Goal: Information Seeking & Learning: Check status

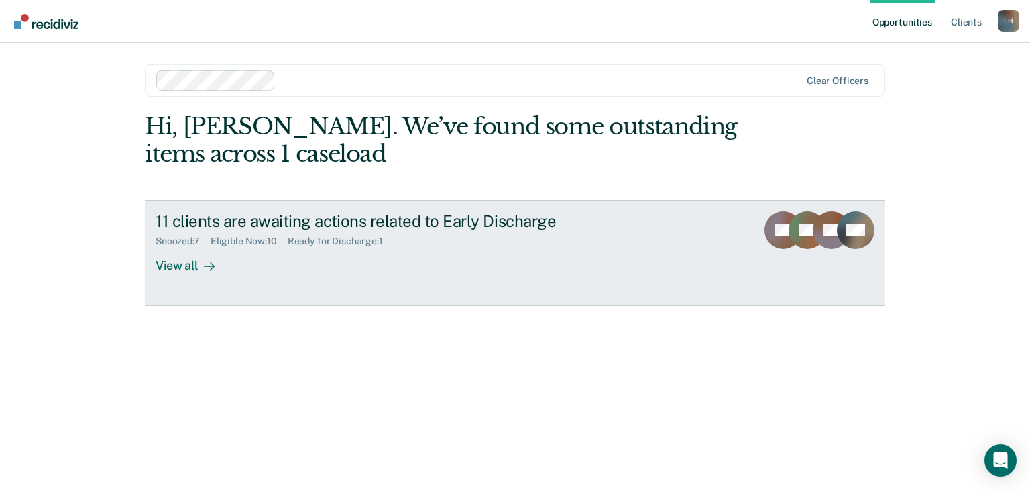
click at [178, 270] on div "View all" at bounding box center [193, 260] width 75 height 26
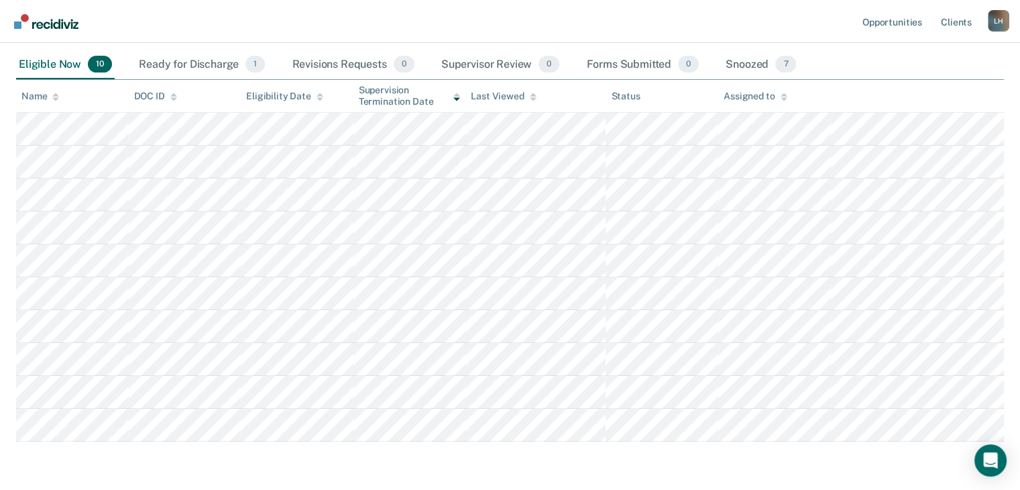
scroll to position [120, 0]
